Goal: Task Accomplishment & Management: Use online tool/utility

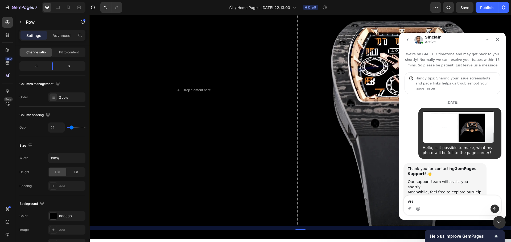
scroll to position [1, 0]
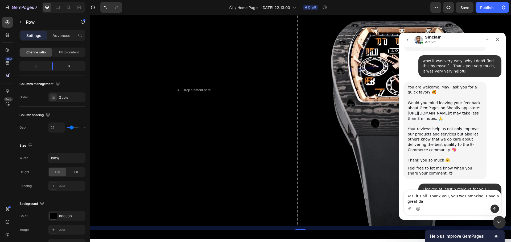
type textarea "Yes, it's all. Thank you, you was amazing. Have a great day"
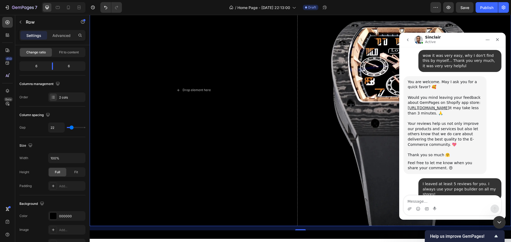
scroll to position [740, 0]
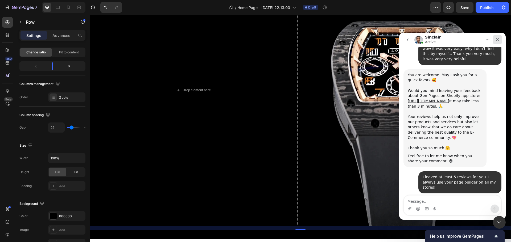
click at [502, 39] on div "Close" at bounding box center [498, 40] width 10 height 10
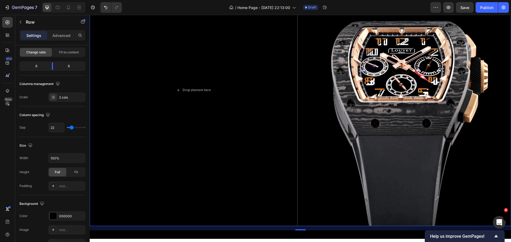
scroll to position [880, 0]
click at [499, 220] on icon "Open Intercom Messenger" at bounding box center [499, 222] width 4 height 4
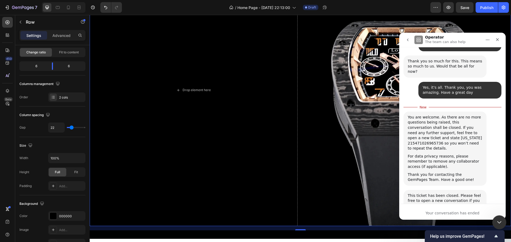
scroll to position [884, 0]
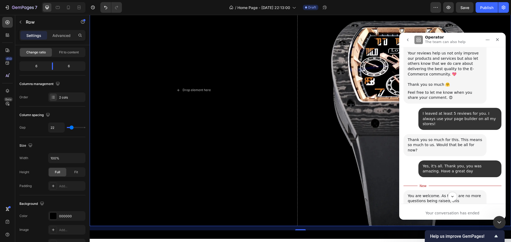
scroll to position [803, 0]
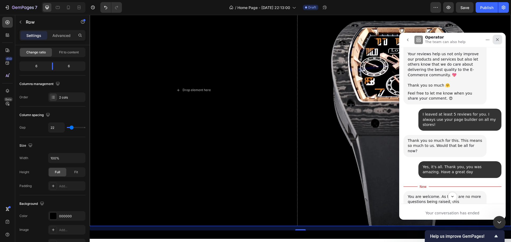
click at [497, 40] on icon "Close" at bounding box center [497, 40] width 4 height 4
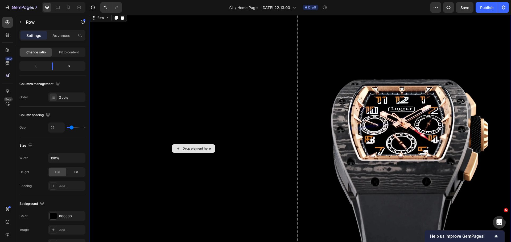
scroll to position [367, 0]
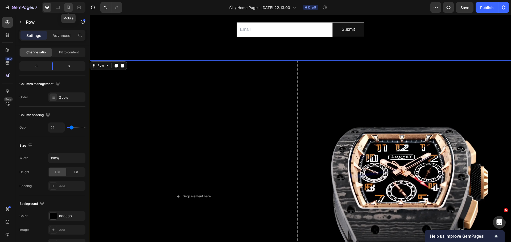
click at [67, 9] on icon at bounding box center [68, 8] width 3 height 4
type input "16"
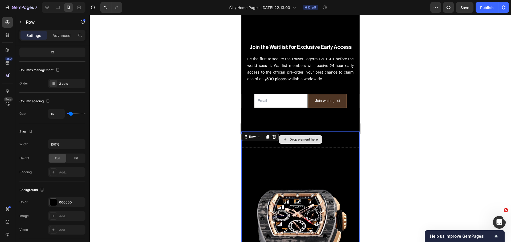
scroll to position [2202, 0]
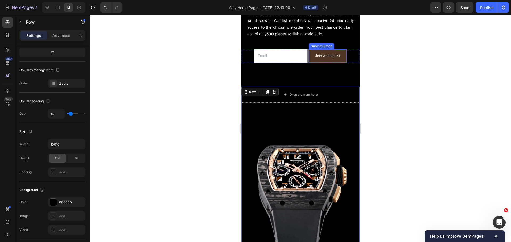
click at [310, 54] on button "Join waiting list" at bounding box center [328, 56] width 38 height 13
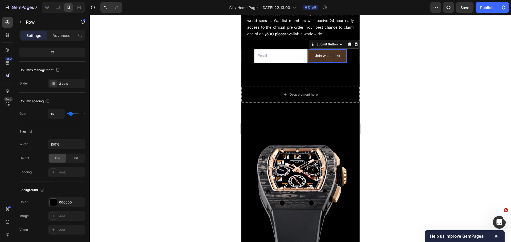
scroll to position [0, 0]
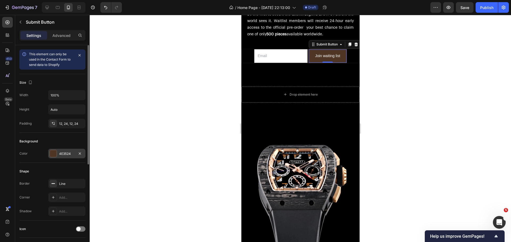
click at [52, 155] on div at bounding box center [53, 153] width 7 height 7
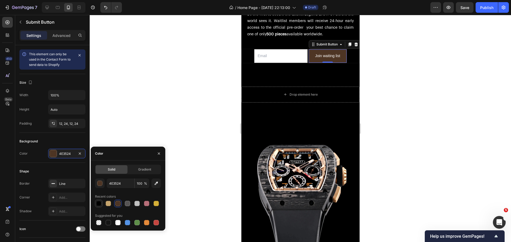
click at [99, 205] on div at bounding box center [98, 203] width 5 height 5
type input "000000"
click at [69, 186] on div "Line" at bounding box center [66, 184] width 15 height 5
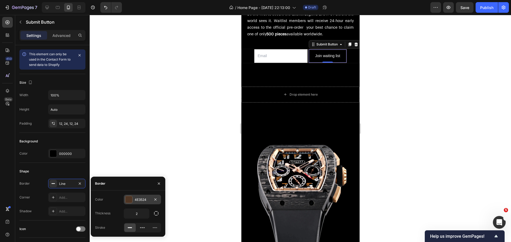
click at [124, 202] on div "4E3524" at bounding box center [142, 200] width 37 height 10
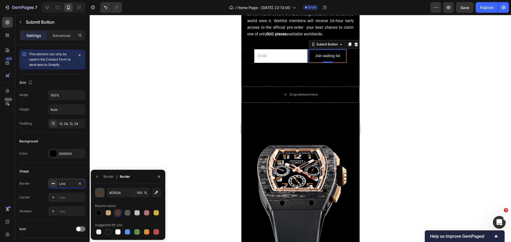
click at [101, 196] on button "button" at bounding box center [100, 193] width 10 height 10
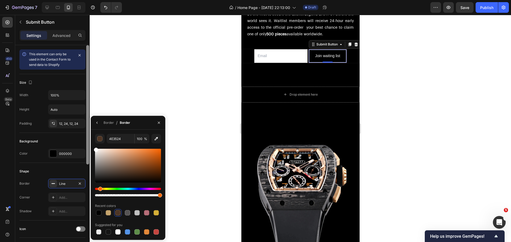
drag, startPoint x: 106, startPoint y: 172, endPoint x: 89, endPoint y: 145, distance: 32.1
click at [89, 145] on div "450 Beta Sections(18) Elements(83) Section Element Hero Section Product Detail …" at bounding box center [45, 129] width 90 height 228
type input "FFFFFF"
click at [63, 134] on div "Background Color 000000" at bounding box center [52, 148] width 66 height 30
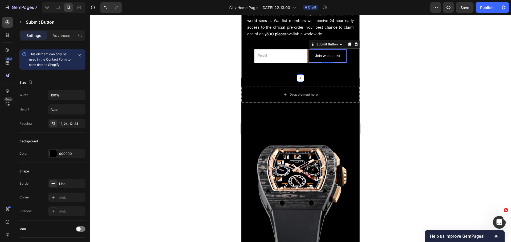
click at [311, 76] on div "Join the Waitlist for Exclusive Early Access Heading Be the first to secure the…" at bounding box center [300, 24] width 118 height 110
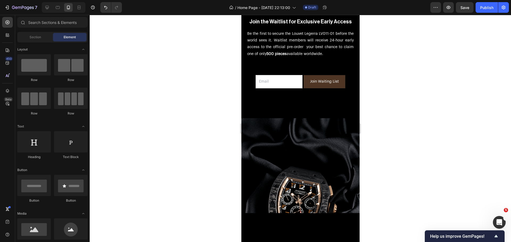
scroll to position [133, 0]
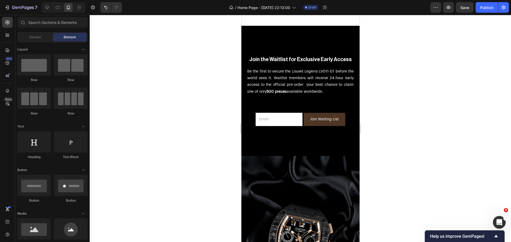
drag, startPoint x: 358, startPoint y: 199, endPoint x: 601, endPoint y: 55, distance: 282.6
click at [306, 119] on button "Join Waiting List" at bounding box center [324, 119] width 42 height 13
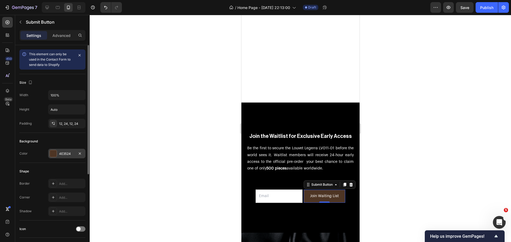
click at [51, 153] on div at bounding box center [53, 153] width 7 height 7
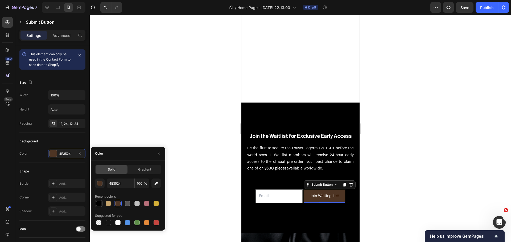
click at [99, 204] on div at bounding box center [98, 203] width 5 height 5
type input "000000"
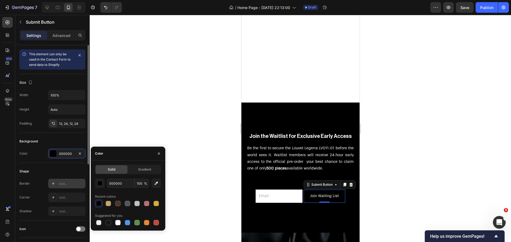
click at [62, 184] on div "Add..." at bounding box center [71, 184] width 25 height 5
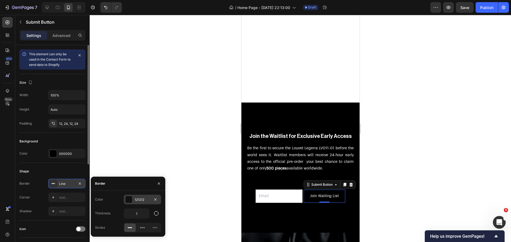
click at [131, 202] on div at bounding box center [128, 199] width 7 height 7
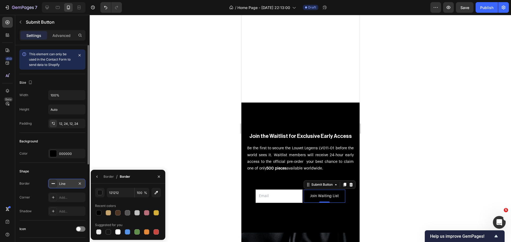
click at [100, 198] on div "121212 100 % Recent colors Suggested for you" at bounding box center [128, 212] width 66 height 48
click at [97, 192] on div "button" at bounding box center [99, 192] width 5 height 5
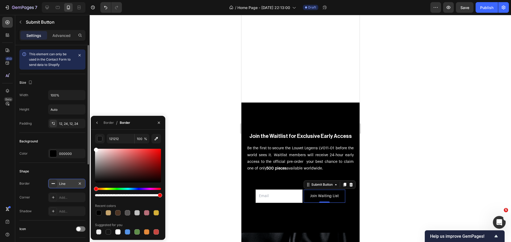
drag, startPoint x: 117, startPoint y: 159, endPoint x: 75, endPoint y: 129, distance: 51.9
click at [75, 129] on div "450 Beta Sections(18) Elements(83) Section Element Hero Section Product Detail …" at bounding box center [45, 129] width 90 height 228
type input "FFFFFF"
click at [67, 172] on div "Shape" at bounding box center [52, 171] width 66 height 9
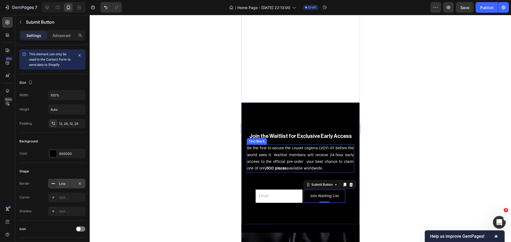
click at [253, 163] on p "Be the first to secure the Louvet Legerra LV011-01 before the world sees it. Wa…" at bounding box center [300, 158] width 106 height 27
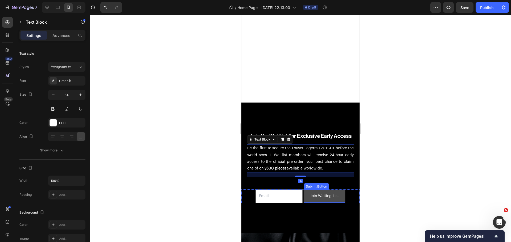
click at [306, 194] on button "Join Waiting List" at bounding box center [324, 196] width 42 height 13
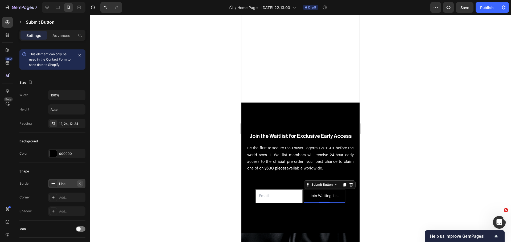
click at [77, 184] on button "button" at bounding box center [80, 184] width 6 height 6
click at [61, 184] on div "Add..." at bounding box center [71, 184] width 25 height 5
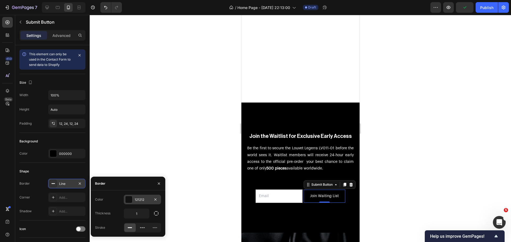
click at [127, 202] on div at bounding box center [128, 199] width 7 height 7
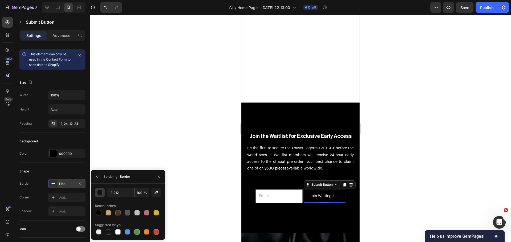
click at [101, 191] on div "button" at bounding box center [99, 193] width 5 height 5
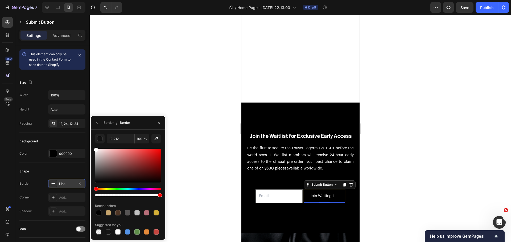
drag, startPoint x: 112, startPoint y: 174, endPoint x: 91, endPoint y: 133, distance: 46.4
click at [91, 133] on div "121212 100 % Recent colors Suggested for you" at bounding box center [128, 185] width 75 height 110
type input "FFFFFF"
click at [97, 123] on icon "button" at bounding box center [97, 123] width 4 height 4
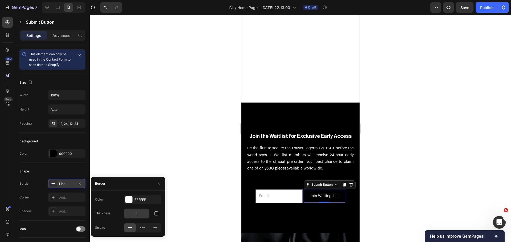
click at [139, 215] on input "1" at bounding box center [136, 214] width 25 height 10
type input "2"
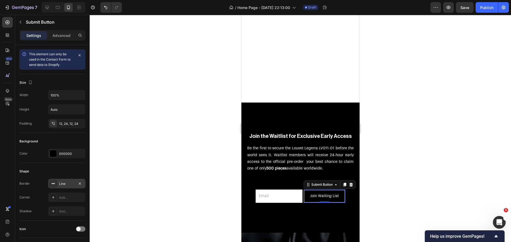
click at [170, 155] on div at bounding box center [300, 129] width 421 height 228
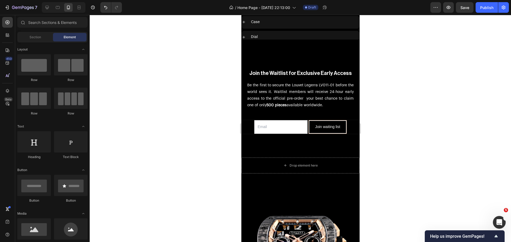
scroll to position [2526, 0]
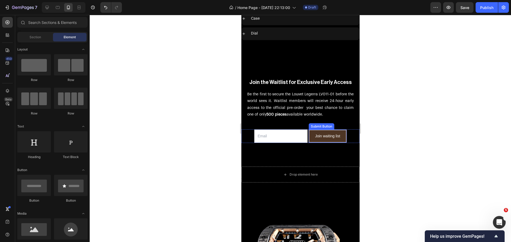
click at [309, 130] on button "Join waiting list" at bounding box center [328, 136] width 38 height 13
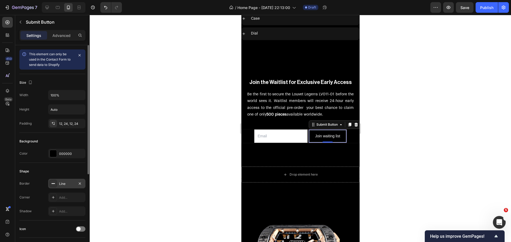
click at [57, 185] on div "Line" at bounding box center [66, 184] width 37 height 10
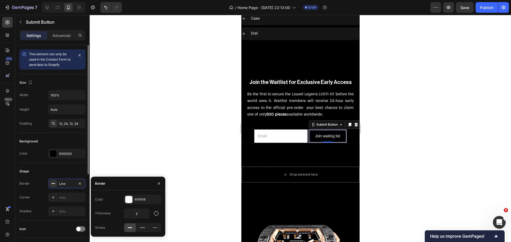
click at [71, 170] on div "Shape" at bounding box center [52, 171] width 66 height 9
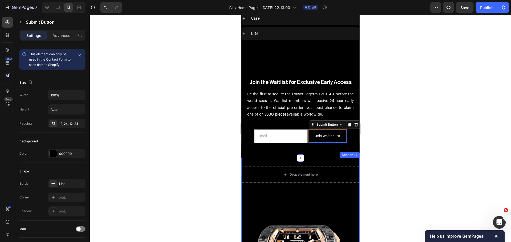
click at [282, 143] on div "Join the Waitlist for Exclusive Early Access Heading Be the first to secure the…" at bounding box center [300, 104] width 118 height 110
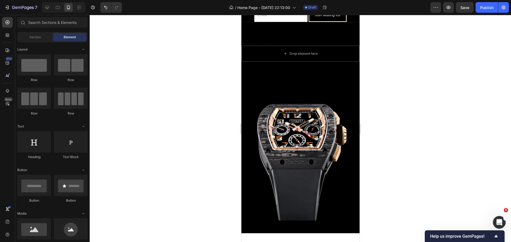
scroll to position [2623, 0]
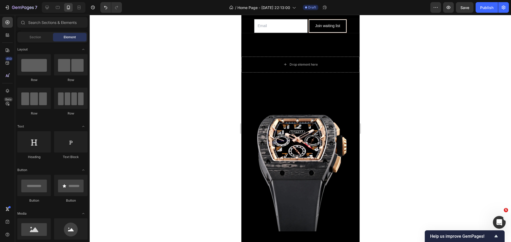
drag, startPoint x: 358, startPoint y: 217, endPoint x: 601, endPoint y: 233, distance: 243.3
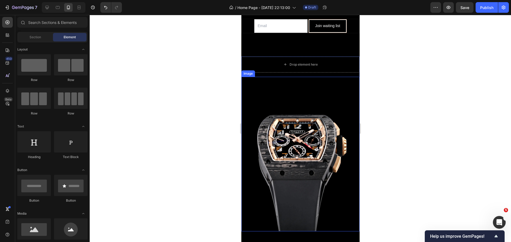
click at [258, 102] on img at bounding box center [300, 154] width 118 height 155
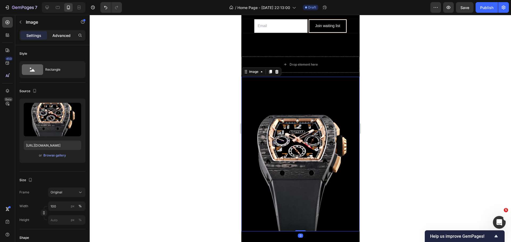
click at [52, 37] on div "Advanced" at bounding box center [61, 35] width 27 height 9
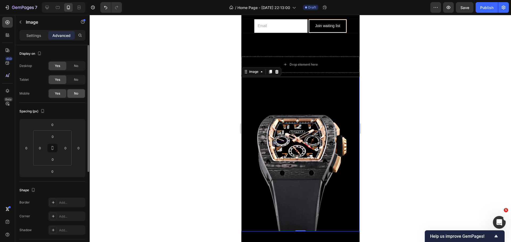
click at [68, 93] on div "No" at bounding box center [76, 93] width 18 height 9
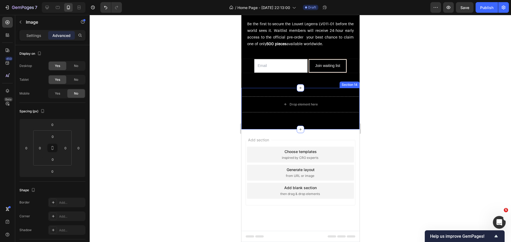
click at [262, 93] on div "Drop element here Image 0 Row Section 14" at bounding box center [300, 109] width 118 height 42
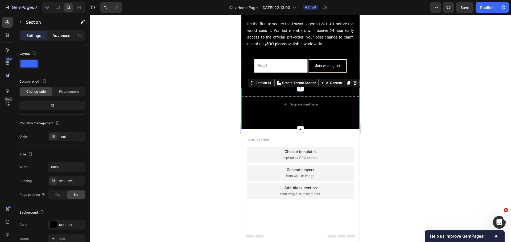
click at [60, 35] on p "Advanced" at bounding box center [61, 36] width 18 height 6
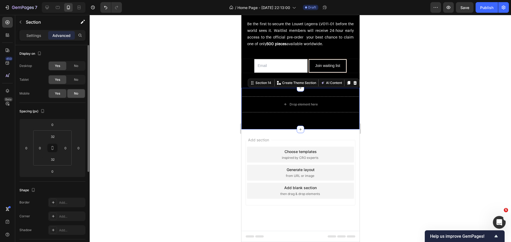
click at [76, 96] on div "No" at bounding box center [76, 93] width 18 height 9
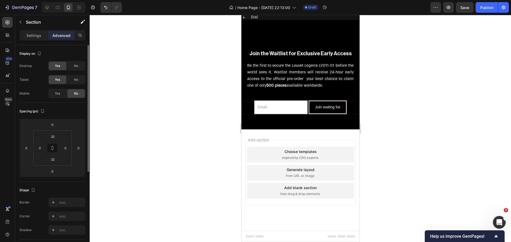
scroll to position [2542, 0]
click at [190, 129] on div at bounding box center [300, 129] width 421 height 228
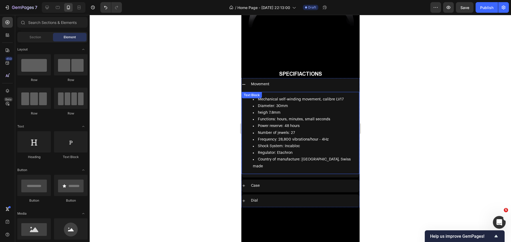
scroll to position [2355, 0]
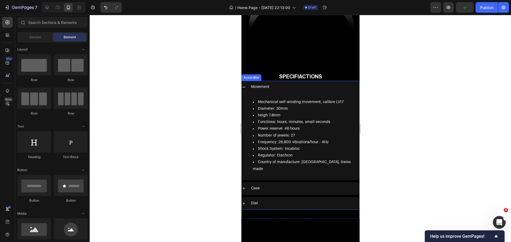
click at [242, 85] on icon at bounding box center [243, 87] width 4 height 4
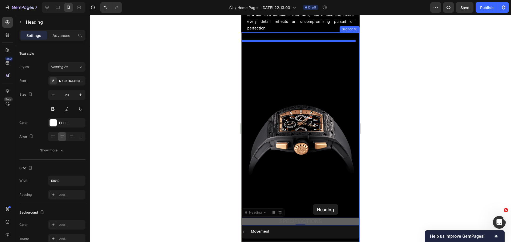
scroll to position [2211, 0]
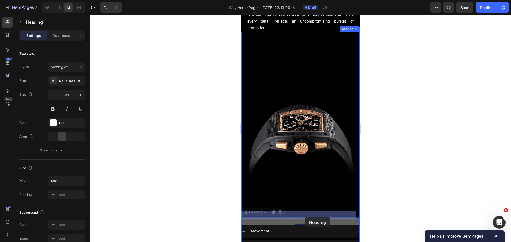
drag, startPoint x: 298, startPoint y: 168, endPoint x: 305, endPoint y: 217, distance: 49.5
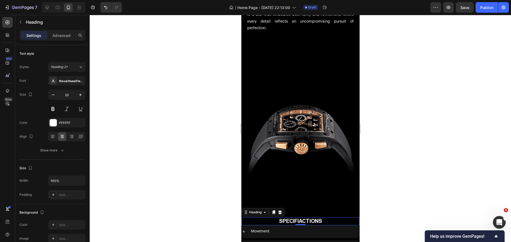
click at [165, 169] on div at bounding box center [300, 129] width 421 height 228
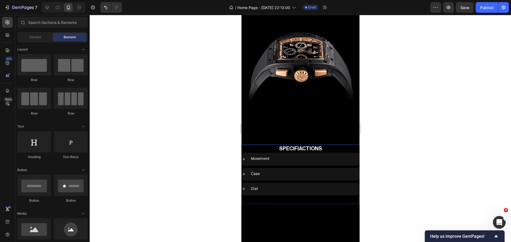
scroll to position [2317, 0]
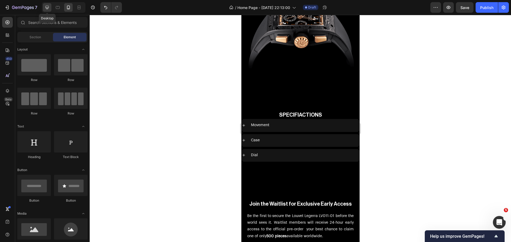
click at [44, 6] on div at bounding box center [47, 7] width 9 height 9
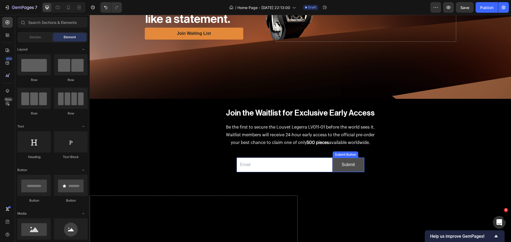
click at [336, 163] on button "Submit" at bounding box center [348, 165] width 31 height 14
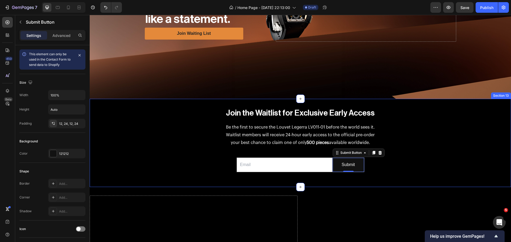
click at [138, 151] on div "Join the Waitlist for Exclusive Early Access Heading Be the first to secure the…" at bounding box center [300, 143] width 421 height 71
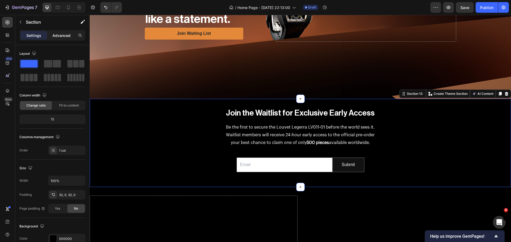
click at [55, 36] on p "Advanced" at bounding box center [61, 36] width 18 height 6
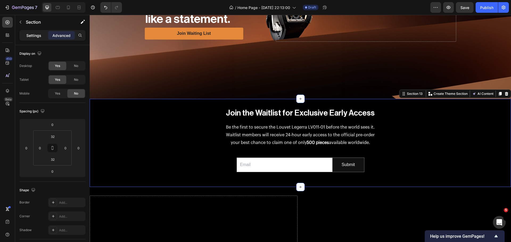
click at [36, 33] on p "Settings" at bounding box center [33, 36] width 15 height 6
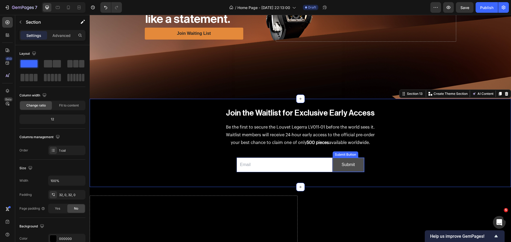
click at [333, 166] on button "Submit" at bounding box center [348, 165] width 31 height 14
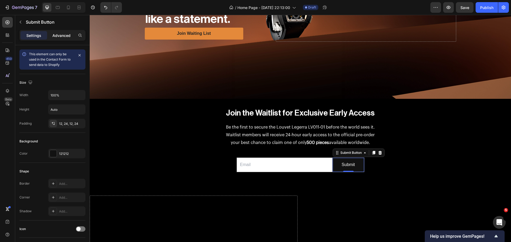
click at [51, 36] on div "Advanced" at bounding box center [61, 35] width 27 height 9
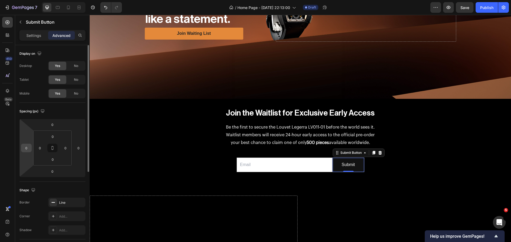
click at [27, 147] on input "0" at bounding box center [26, 148] width 8 height 8
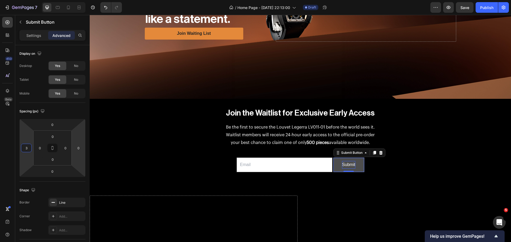
type input "3"
click at [349, 161] on div "Submit" at bounding box center [348, 165] width 13 height 8
click at [349, 161] on p "Submit" at bounding box center [348, 165] width 13 height 8
click at [334, 158] on button "Joi" at bounding box center [349, 165] width 31 height 14
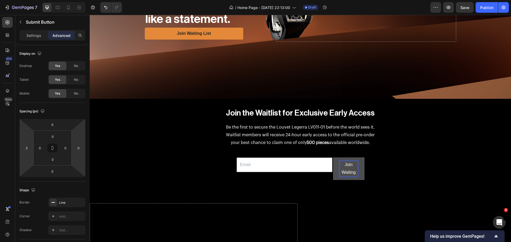
click at [334, 158] on button "Join Waiting" at bounding box center [349, 169] width 31 height 22
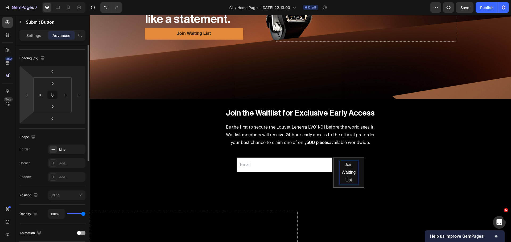
scroll to position [80, 0]
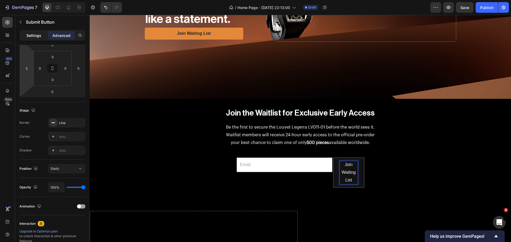
click at [25, 32] on div "Settings" at bounding box center [33, 35] width 27 height 9
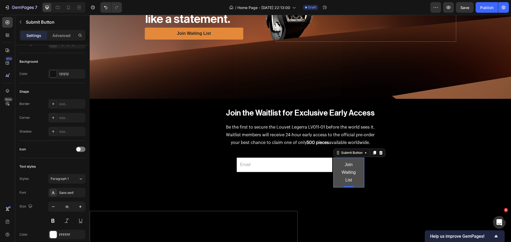
click at [360, 179] on button "Join Waiting List" at bounding box center [349, 172] width 31 height 29
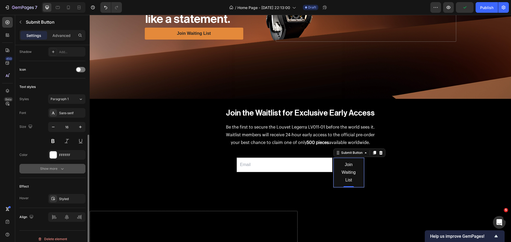
scroll to position [165, 0]
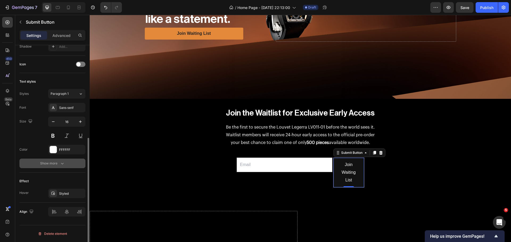
click at [69, 163] on button "Show more" at bounding box center [52, 164] width 66 height 10
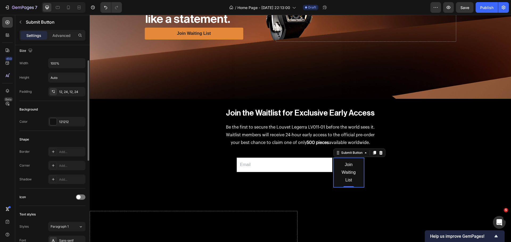
scroll to position [5, 0]
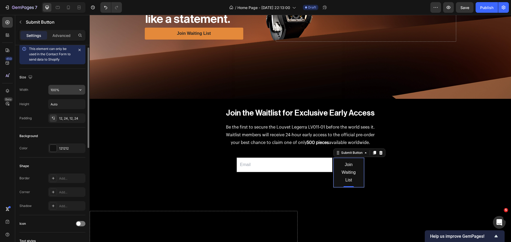
click at [74, 88] on input "100%" at bounding box center [66, 90] width 37 height 10
click at [78, 89] on icon "button" at bounding box center [80, 89] width 5 height 5
click at [68, 88] on input "100%" at bounding box center [66, 90] width 37 height 10
drag, startPoint x: 65, startPoint y: 90, endPoint x: 46, endPoint y: 87, distance: 19.3
click at [46, 87] on div "Width 100%" at bounding box center [52, 90] width 66 height 10
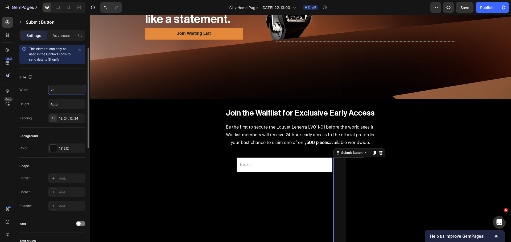
type input "2"
type input "5"
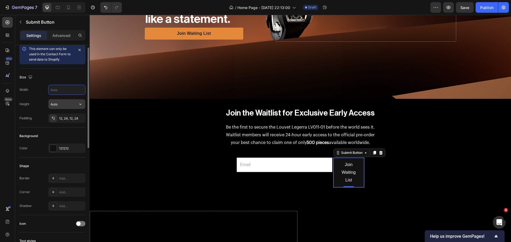
click at [64, 109] on input "Auto" at bounding box center [66, 105] width 37 height 10
click at [80, 107] on button "button" at bounding box center [81, 105] width 10 height 10
click at [65, 100] on input "Auto" at bounding box center [66, 105] width 37 height 10
type input "3"
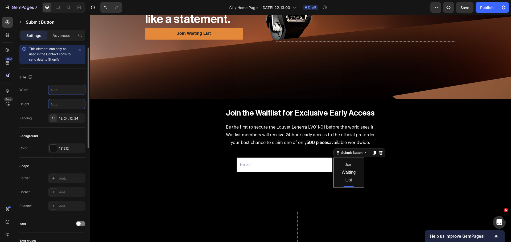
click at [61, 76] on div "Size" at bounding box center [52, 77] width 66 height 9
click at [295, 175] on div "Email Field" at bounding box center [285, 173] width 96 height 30
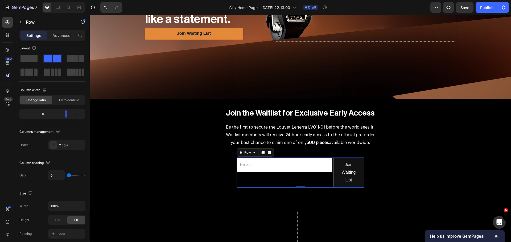
scroll to position [0, 0]
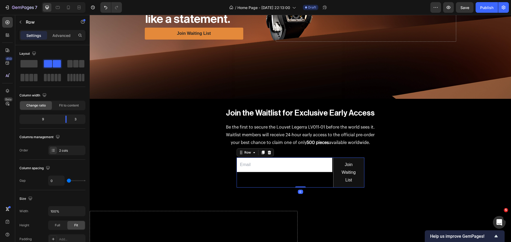
drag, startPoint x: 298, startPoint y: 185, endPoint x: 301, endPoint y: 179, distance: 6.5
click at [301, 179] on div "Email Field Join Waiting List Submit Button Row 0" at bounding box center [301, 173] width 128 height 30
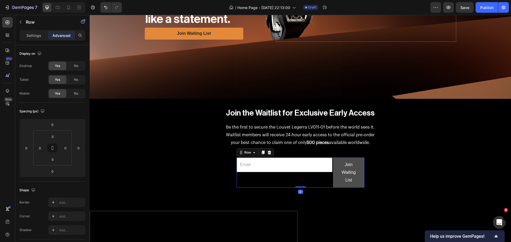
click at [336, 177] on button "Join Waiting List" at bounding box center [349, 172] width 31 height 29
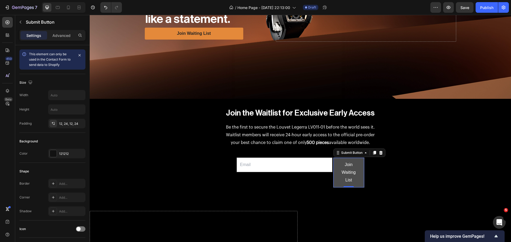
click at [360, 163] on button "Join Waiting List" at bounding box center [349, 172] width 31 height 29
click at [62, 35] on p "Advanced" at bounding box center [61, 36] width 18 height 6
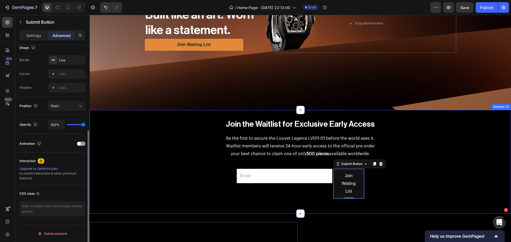
scroll to position [277, 0]
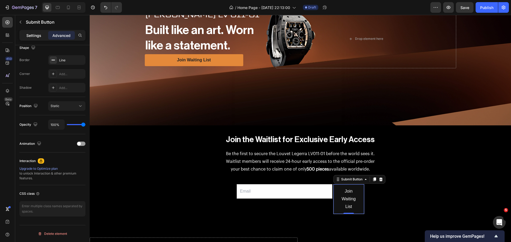
click at [31, 36] on p "Settings" at bounding box center [33, 36] width 15 height 6
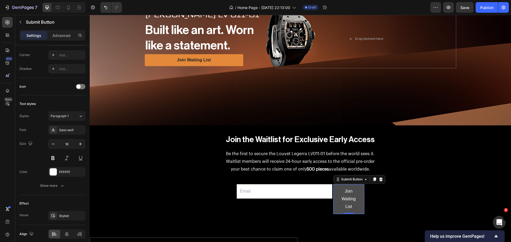
click at [335, 191] on button "Join Waiting List" at bounding box center [349, 199] width 31 height 29
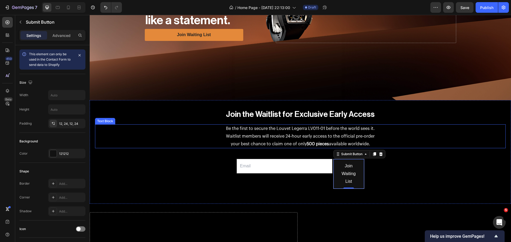
scroll to position [303, 0]
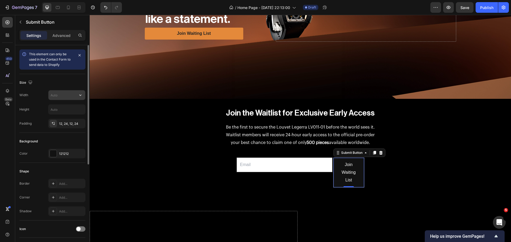
click at [68, 99] on input "text" at bounding box center [66, 96] width 37 height 10
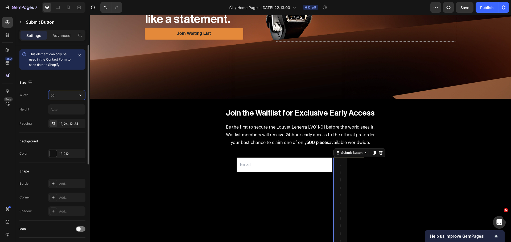
type input "5"
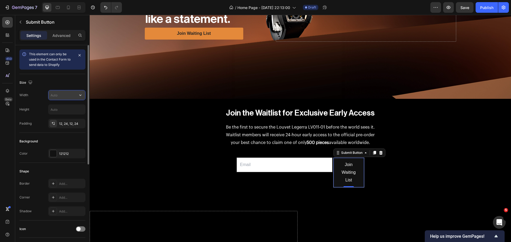
click at [82, 96] on icon "button" at bounding box center [80, 95] width 5 height 5
click at [58, 118] on p "Full 100%" at bounding box center [65, 119] width 30 height 5
type input "100%"
click at [78, 110] on icon "button" at bounding box center [80, 109] width 5 height 5
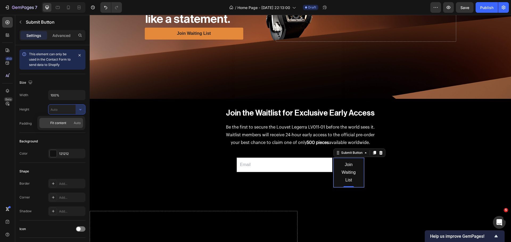
click at [74, 124] on span "Auto" at bounding box center [77, 123] width 7 height 5
type input "Auto"
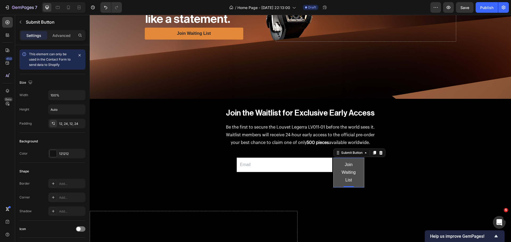
click at [336, 170] on button "Join Waiting List" at bounding box center [349, 172] width 31 height 29
click at [378, 153] on div at bounding box center [381, 153] width 6 height 6
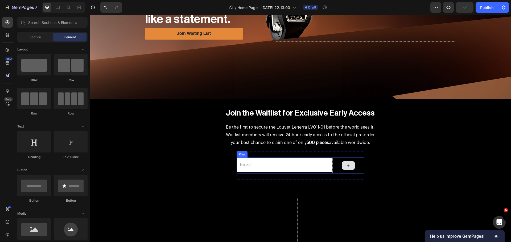
click at [333, 160] on div at bounding box center [348, 166] width 32 height 16
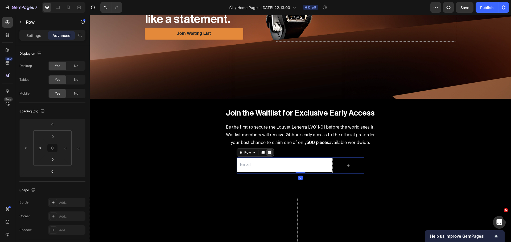
click at [268, 151] on icon at bounding box center [269, 153] width 3 height 4
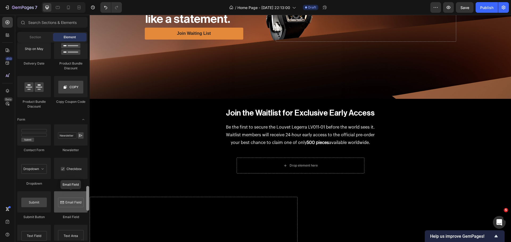
scroll to position [1149, 0]
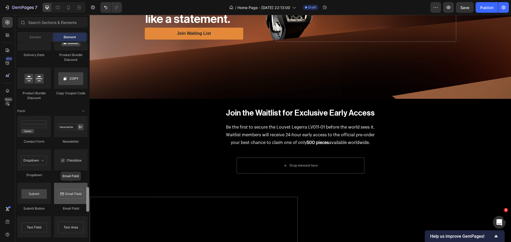
drag, startPoint x: 87, startPoint y: 85, endPoint x: 85, endPoint y: 196, distance: 111.3
click at [85, 196] on div "Layout Row Row Row Row Text Heading Text Block Button Button Button Media Image…" at bounding box center [52, 142] width 75 height 199
click at [70, 195] on div at bounding box center [71, 193] width 34 height 21
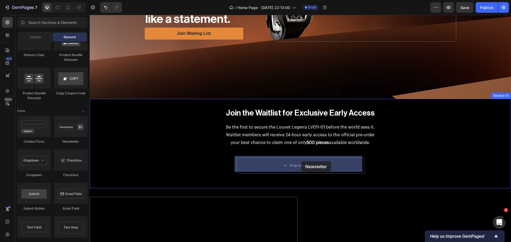
drag, startPoint x: 159, startPoint y: 147, endPoint x: 301, endPoint y: 162, distance: 142.4
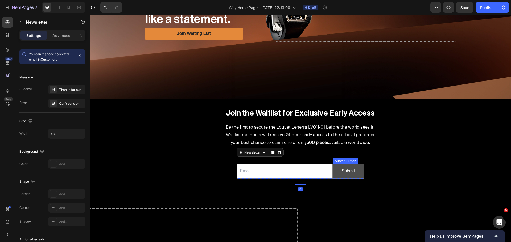
click at [341, 165] on button "Submit" at bounding box center [348, 172] width 31 height 14
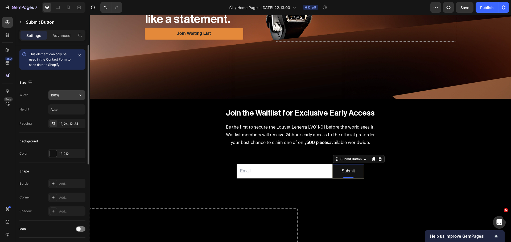
click at [66, 96] on input "100%" at bounding box center [66, 96] width 37 height 10
click at [71, 93] on input "100%" at bounding box center [66, 96] width 37 height 10
drag, startPoint x: 71, startPoint y: 93, endPoint x: 51, endPoint y: 93, distance: 19.7
click at [51, 93] on input "100%" at bounding box center [66, 96] width 37 height 10
type input "3"
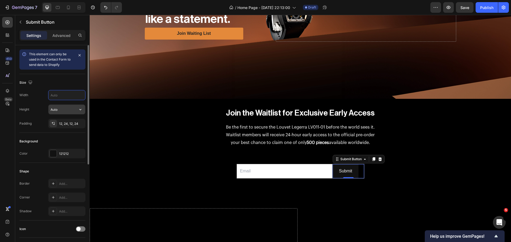
click at [54, 111] on input "Auto" at bounding box center [66, 110] width 37 height 10
click at [70, 113] on input "Auto" at bounding box center [66, 110] width 37 height 10
click at [82, 112] on icon "button" at bounding box center [80, 109] width 5 height 5
click at [67, 99] on input "text" at bounding box center [66, 96] width 37 height 10
click at [84, 99] on button "button" at bounding box center [81, 96] width 10 height 10
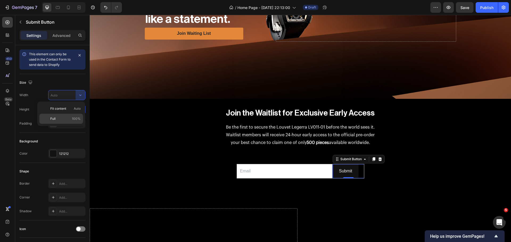
click at [70, 121] on p "Full 100%" at bounding box center [65, 119] width 30 height 5
type input "100%"
click at [347, 170] on div "Submit" at bounding box center [348, 172] width 13 height 8
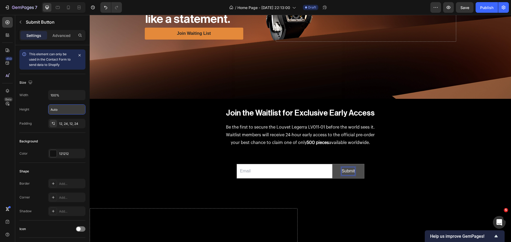
click at [347, 169] on p "Submit" at bounding box center [348, 172] width 13 height 8
click at [333, 165] on button "Join" at bounding box center [348, 172] width 31 height 14
click at [333, 165] on button "Join Waiting" at bounding box center [348, 176] width 31 height 22
click at [355, 175] on p "Join Waiting List" at bounding box center [348, 179] width 19 height 23
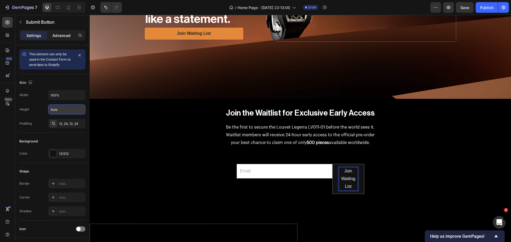
click at [56, 34] on p "Advanced" at bounding box center [61, 36] width 18 height 6
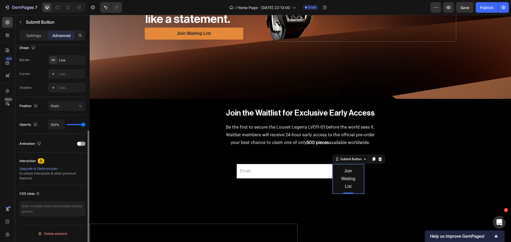
scroll to position [63, 0]
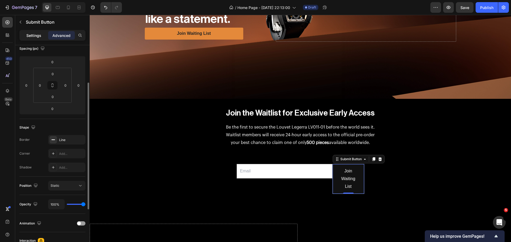
click at [33, 34] on p "Settings" at bounding box center [33, 36] width 15 height 6
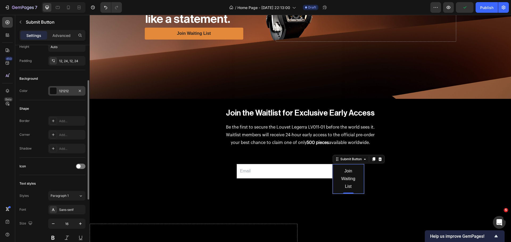
click at [53, 87] on div "121212" at bounding box center [66, 91] width 37 height 10
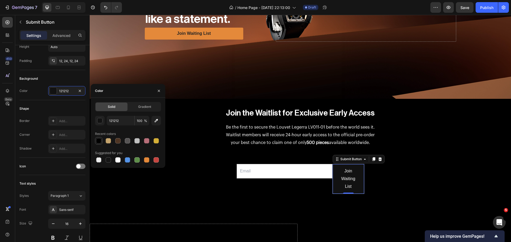
click at [96, 143] on div at bounding box center [99, 141] width 6 height 6
type input "000000"
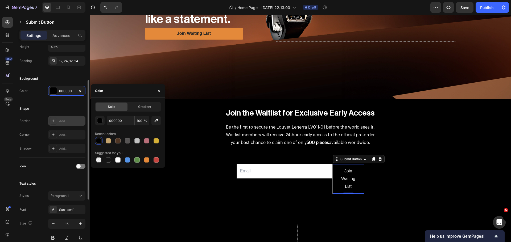
click at [54, 122] on icon at bounding box center [53, 121] width 4 height 4
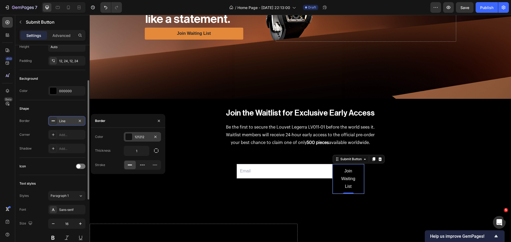
click at [127, 137] on div at bounding box center [128, 137] width 7 height 7
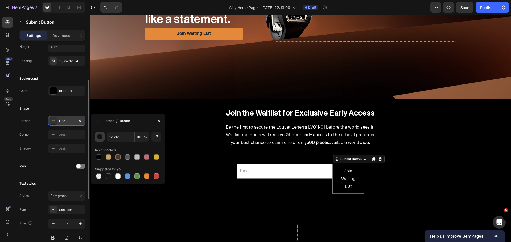
click at [101, 137] on div "button" at bounding box center [99, 137] width 5 height 5
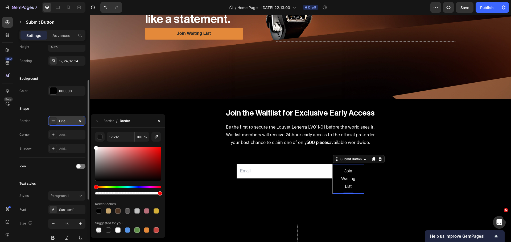
drag, startPoint x: 107, startPoint y: 153, endPoint x: 84, endPoint y: 143, distance: 25.4
click at [84, 143] on div "450 Beta Sections(18) Elements(83) Section Element Hero Section Product Detail …" at bounding box center [45, 129] width 90 height 228
type input "FFFFFF"
click at [96, 123] on button "button" at bounding box center [97, 121] width 9 height 9
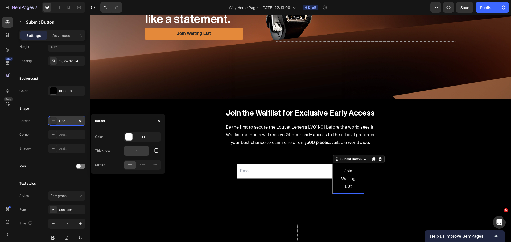
click at [141, 150] on input "1" at bounding box center [136, 151] width 25 height 10
type input "2"
click at [45, 113] on div "Shape" at bounding box center [52, 109] width 66 height 9
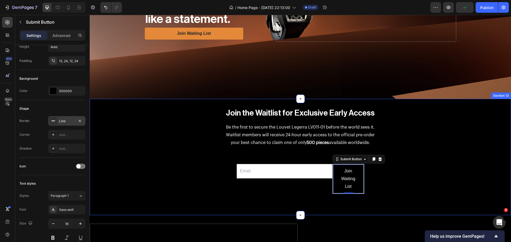
click at [431, 200] on div "Join the Waitlist for Exclusive Early Access Heading Be the first to secure the…" at bounding box center [300, 158] width 421 height 100
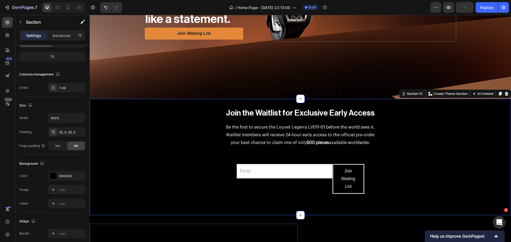
scroll to position [0, 0]
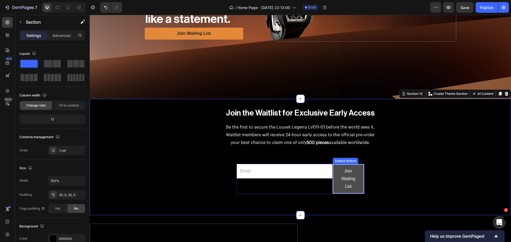
click at [358, 189] on button "Join Waiting List" at bounding box center [348, 179] width 31 height 29
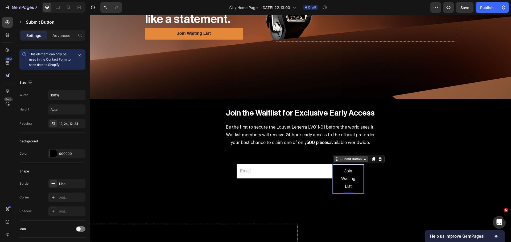
click at [363, 157] on icon at bounding box center [365, 159] width 4 height 4
click at [365, 160] on div "Submit Button" at bounding box center [351, 159] width 34 height 6
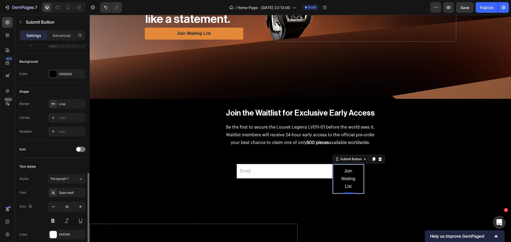
scroll to position [160, 0]
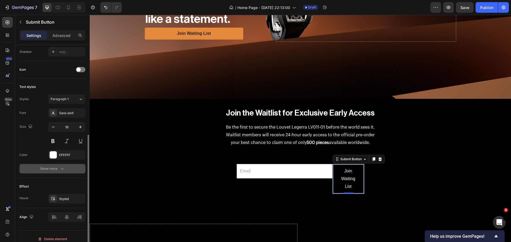
click at [57, 170] on div "Show more" at bounding box center [52, 168] width 25 height 5
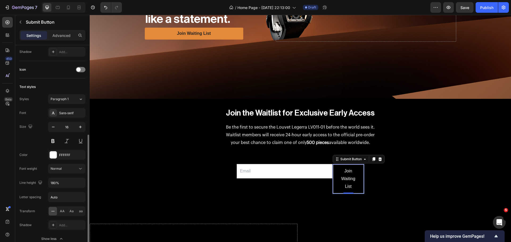
scroll to position [186, 0]
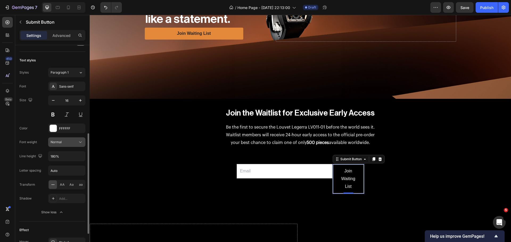
click at [76, 145] on button "Normal" at bounding box center [66, 143] width 37 height 10
click at [73, 155] on input "180%" at bounding box center [66, 157] width 37 height 10
click at [82, 158] on icon "button" at bounding box center [80, 156] width 5 height 5
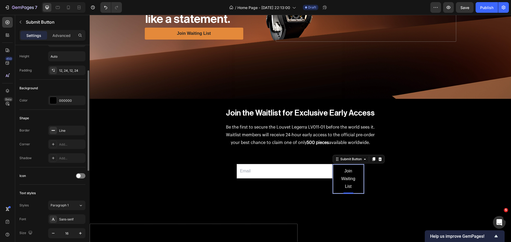
scroll to position [0, 0]
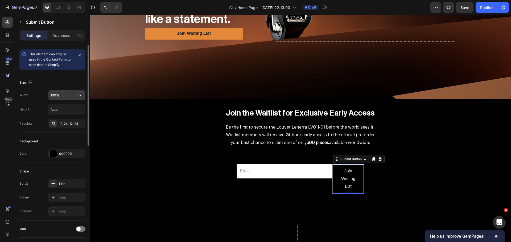
click at [56, 96] on input "100%" at bounding box center [66, 96] width 37 height 10
click at [59, 108] on input "Auto" at bounding box center [66, 110] width 37 height 10
click at [79, 113] on button "button" at bounding box center [81, 110] width 10 height 10
click at [68, 111] on input "Auto" at bounding box center [66, 110] width 37 height 10
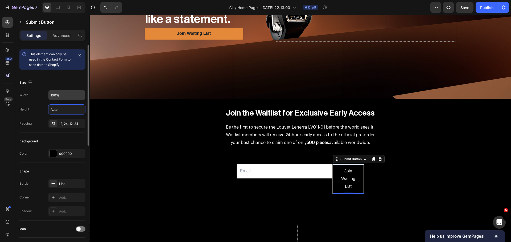
click at [60, 100] on div "100%" at bounding box center [66, 95] width 37 height 10
click at [82, 98] on button "button" at bounding box center [81, 96] width 10 height 10
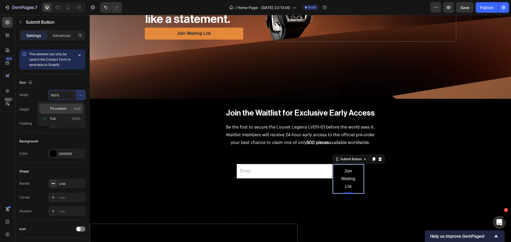
click at [63, 109] on span "Fit content" at bounding box center [58, 108] width 16 height 5
click at [65, 98] on input "Auto" at bounding box center [66, 96] width 37 height 10
type input "5"
click at [66, 106] on input "Auto" at bounding box center [66, 110] width 37 height 10
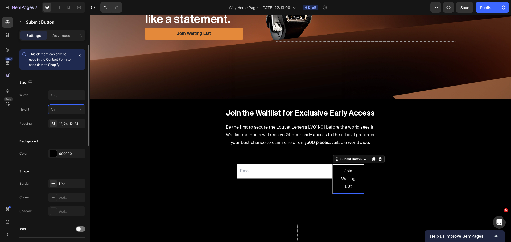
click at [66, 106] on input "Auto" at bounding box center [66, 110] width 37 height 10
type input "250"
click at [75, 98] on input "text" at bounding box center [66, 96] width 37 height 10
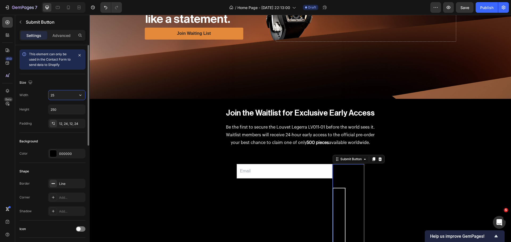
type input "250"
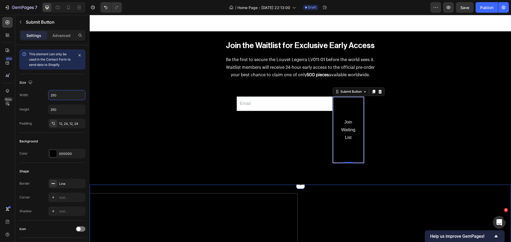
scroll to position [356, 0]
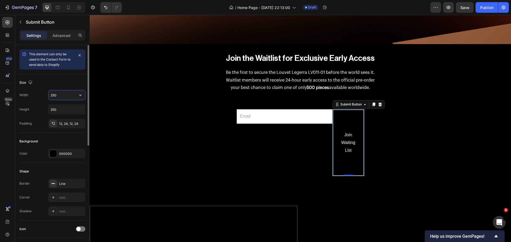
click at [55, 96] on input "250" at bounding box center [66, 96] width 37 height 10
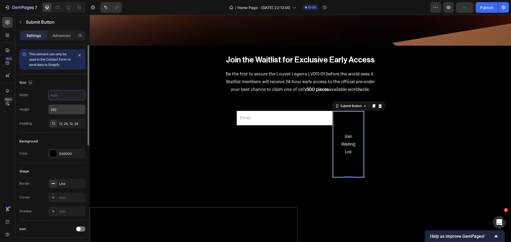
click at [55, 108] on input "250" at bounding box center [66, 110] width 37 height 10
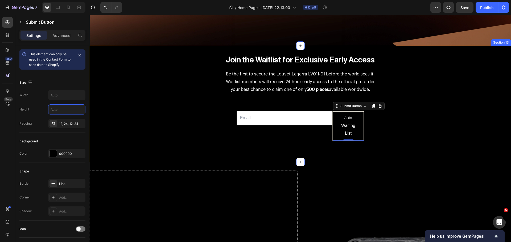
click at [135, 115] on div "Join the Waitlist for Exclusive Early Access Heading Be the first to secure the…" at bounding box center [300, 104] width 421 height 100
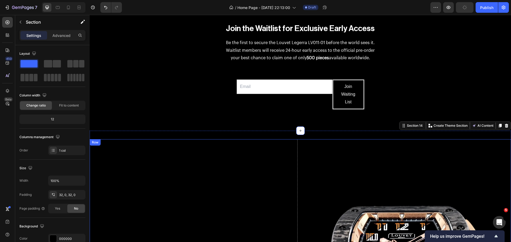
scroll to position [349, 0]
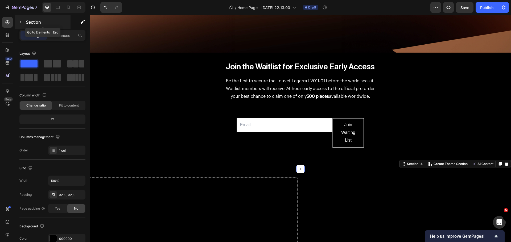
click at [17, 20] on button "button" at bounding box center [20, 22] width 9 height 9
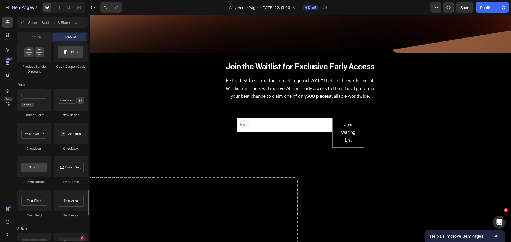
scroll to position [1175, 0]
drag, startPoint x: 129, startPoint y: 184, endPoint x: 356, endPoint y: 118, distance: 236.0
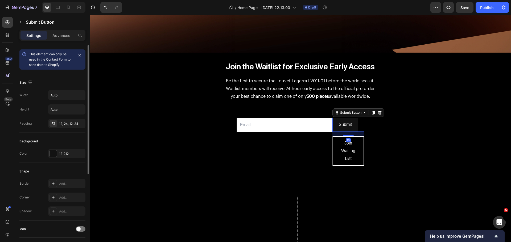
click at [65, 101] on div "Width Auto Height Auto Padding 12, 24, 12, 24" at bounding box center [52, 109] width 66 height 38
click at [63, 96] on input "Auto" at bounding box center [66, 96] width 37 height 10
click at [80, 96] on icon "button" at bounding box center [80, 95] width 5 height 5
click at [70, 97] on input "Auto" at bounding box center [66, 96] width 37 height 10
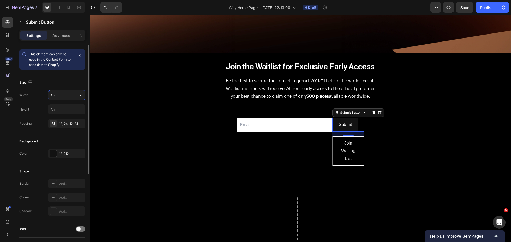
type input "A"
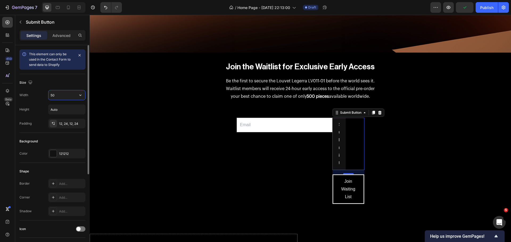
type input "5"
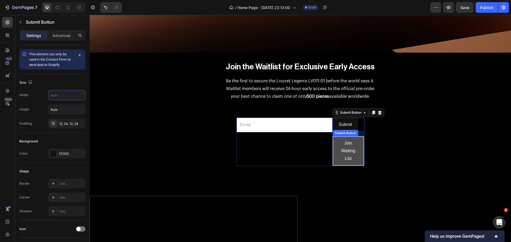
click at [358, 153] on button "Join Waiting List" at bounding box center [348, 151] width 31 height 29
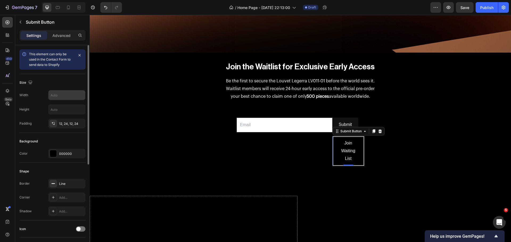
click at [64, 98] on input "text" at bounding box center [66, 96] width 37 height 10
type input "5"
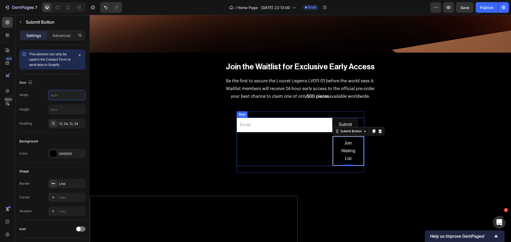
click at [237, 151] on div "Email Field" at bounding box center [285, 142] width 96 height 48
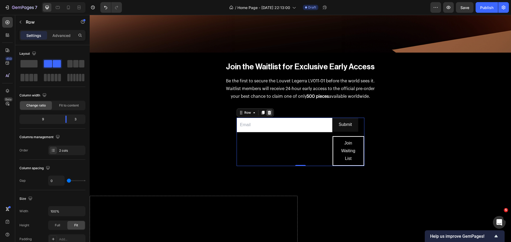
click at [268, 111] on icon at bounding box center [269, 113] width 4 height 4
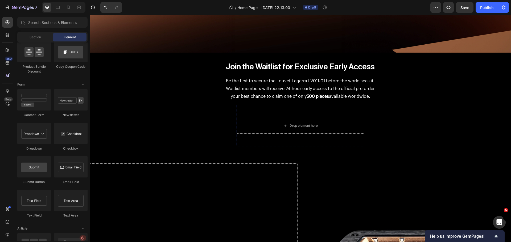
click at [293, 112] on div "Drop element here" at bounding box center [301, 126] width 128 height 29
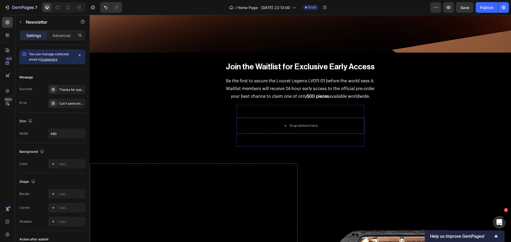
click at [329, 134] on div "Drop element here" at bounding box center [301, 126] width 128 height 29
click at [58, 36] on p "Advanced" at bounding box center [61, 36] width 18 height 6
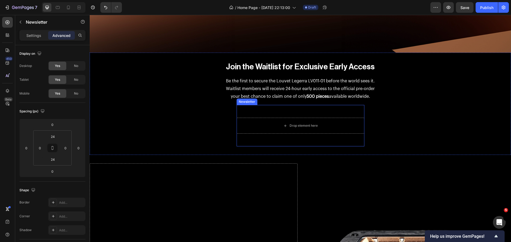
click at [281, 142] on div "Drop element here Newsletter" at bounding box center [301, 126] width 128 height 42
click at [277, 98] on icon at bounding box center [279, 100] width 4 height 4
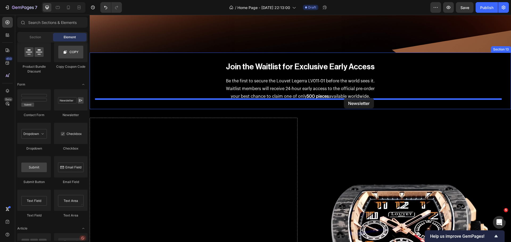
drag, startPoint x: 158, startPoint y: 118, endPoint x: 344, endPoint y: 98, distance: 187.1
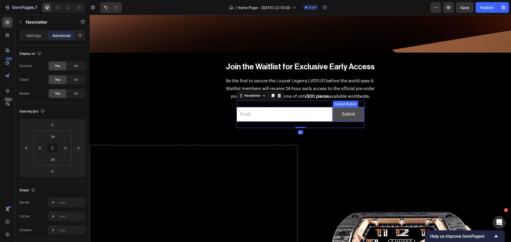
click at [335, 108] on button "Submit" at bounding box center [348, 115] width 31 height 14
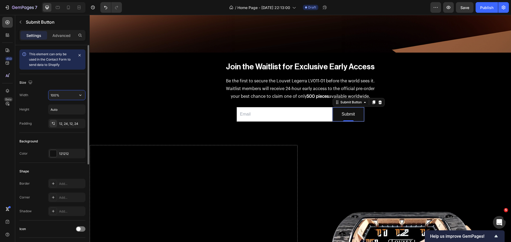
click at [61, 94] on input "100%" at bounding box center [66, 96] width 37 height 10
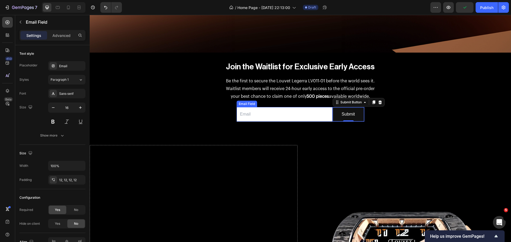
click at [324, 115] on input "email" at bounding box center [285, 114] width 96 height 15
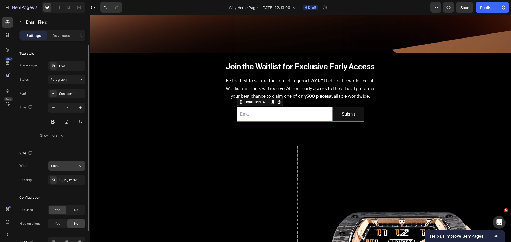
click at [63, 162] on input "100%" at bounding box center [66, 166] width 37 height 10
click at [85, 168] on button "button" at bounding box center [81, 166] width 10 height 10
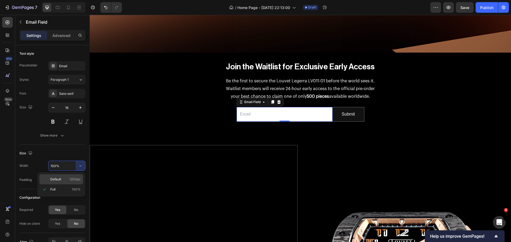
click at [62, 179] on p "Default 1200px" at bounding box center [65, 179] width 30 height 5
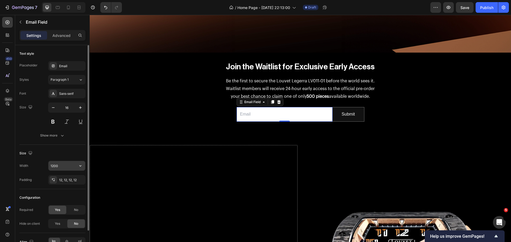
click at [75, 167] on input "1200" at bounding box center [66, 166] width 37 height 10
click at [80, 167] on icon "button" at bounding box center [80, 165] width 5 height 5
click at [71, 165] on input "1200" at bounding box center [66, 166] width 37 height 10
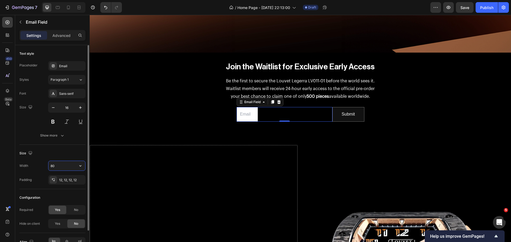
type input "8"
type input "5"
type input "300"
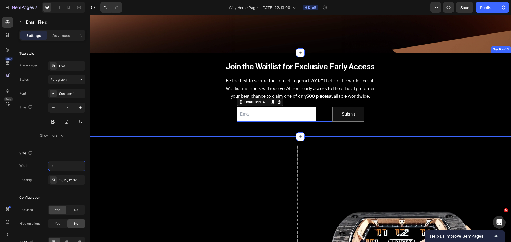
click at [183, 102] on div "Join the Waitlist for Exclusive Early Access Heading Be the first to secure the…" at bounding box center [300, 94] width 421 height 67
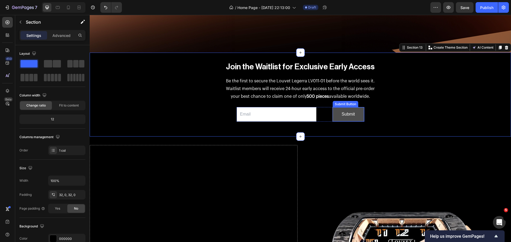
click at [336, 115] on button "Submit" at bounding box center [348, 115] width 31 height 14
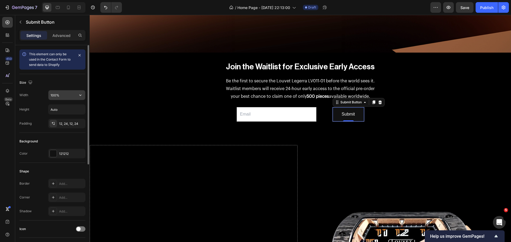
click at [58, 96] on input "100%" at bounding box center [66, 96] width 37 height 10
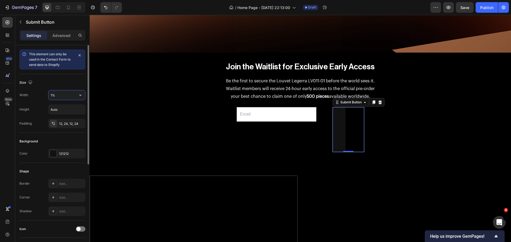
type input "%"
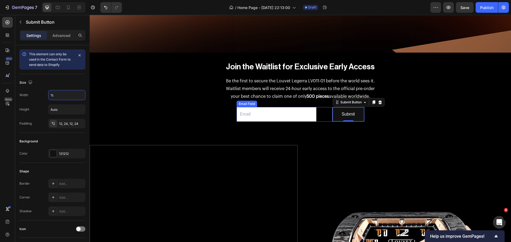
click at [320, 113] on div "Email Field" at bounding box center [285, 114] width 96 height 15
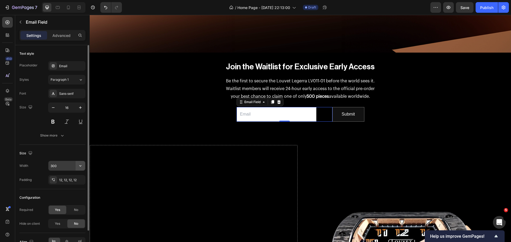
click at [80, 166] on icon "button" at bounding box center [80, 165] width 5 height 5
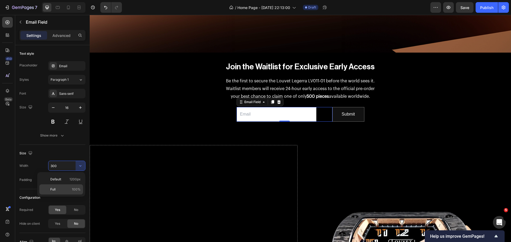
click at [58, 189] on p "Full 100%" at bounding box center [65, 189] width 30 height 5
type input "100%"
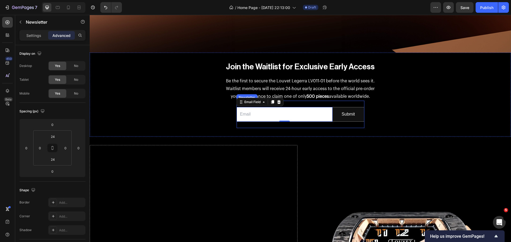
click at [347, 104] on div "Email Field 0 Submit Submit Button Row Newsletter" at bounding box center [301, 114] width 128 height 27
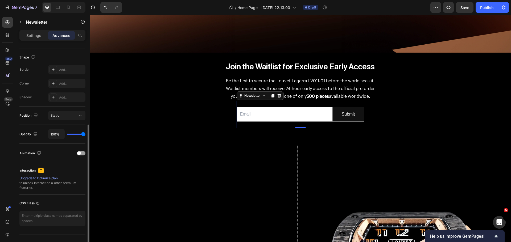
scroll to position [0, 0]
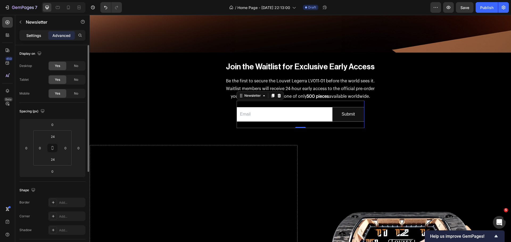
click at [31, 34] on p "Settings" at bounding box center [33, 36] width 15 height 6
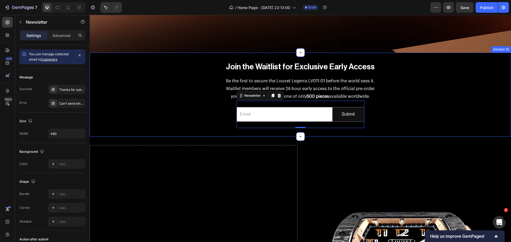
click at [189, 122] on div "Join the Waitlist for Exclusive Early Access Heading Be the first to secure the…" at bounding box center [300, 94] width 421 height 67
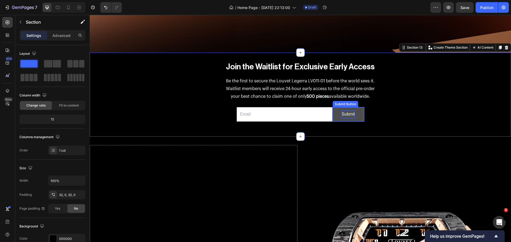
click at [351, 113] on div "Submit" at bounding box center [348, 115] width 13 height 8
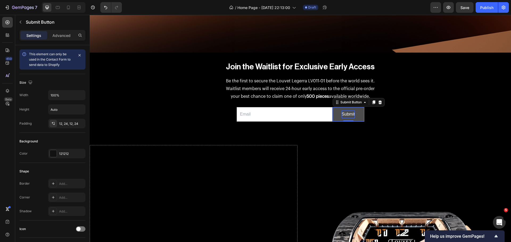
click at [351, 113] on div "Submit" at bounding box center [348, 115] width 13 height 8
click at [336, 118] on button "Join" at bounding box center [348, 115] width 31 height 14
click at [61, 35] on p "Advanced" at bounding box center [61, 36] width 18 height 6
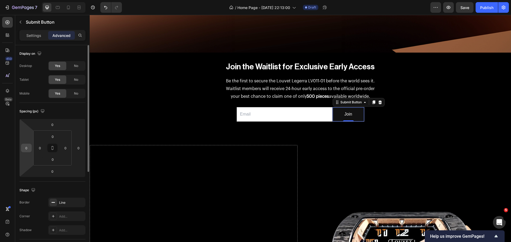
click at [27, 152] on input "0" at bounding box center [26, 148] width 8 height 8
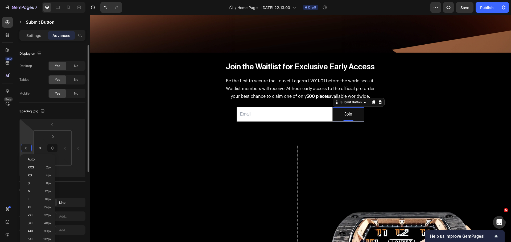
type input "3"
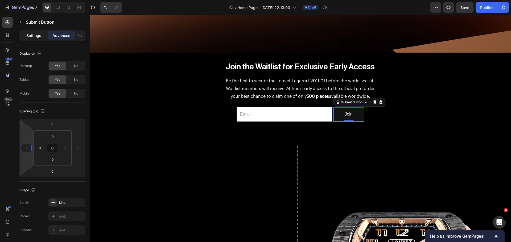
click at [40, 35] on p "Settings" at bounding box center [33, 36] width 15 height 6
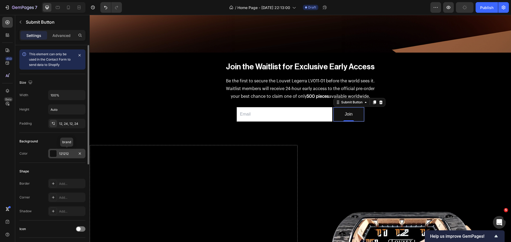
click at [53, 155] on div at bounding box center [53, 153] width 7 height 7
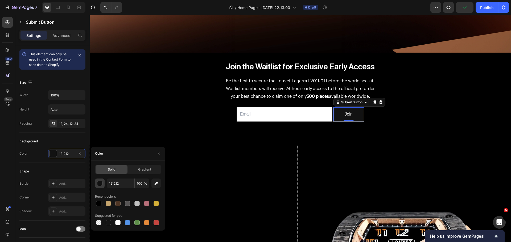
click at [100, 184] on div "button" at bounding box center [99, 183] width 5 height 5
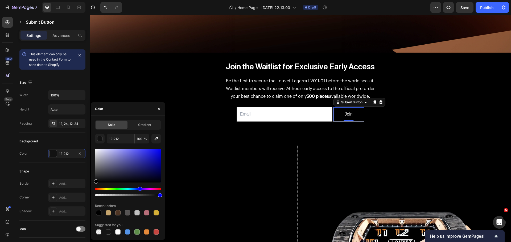
drag, startPoint x: 104, startPoint y: 160, endPoint x: 0, endPoint y: 176, distance: 105.6
click at [89, 191] on div "450 Beta Sections(18) Elements(83) Section Element Hero Section Product Detail …" at bounding box center [45, 129] width 90 height 228
type input "000000"
click at [38, 156] on div "Color 000000" at bounding box center [52, 154] width 66 height 10
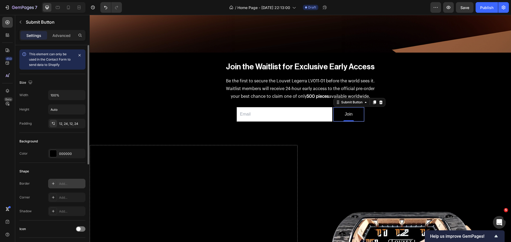
click at [54, 183] on icon at bounding box center [53, 184] width 4 height 4
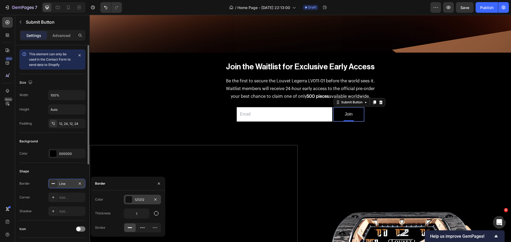
click at [126, 202] on div at bounding box center [128, 199] width 7 height 7
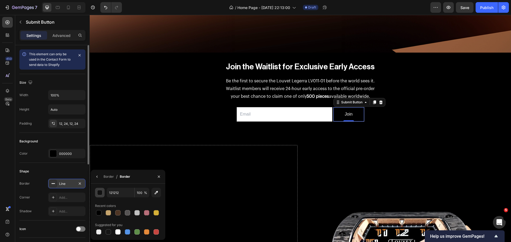
click at [102, 192] on div "button" at bounding box center [99, 193] width 5 height 5
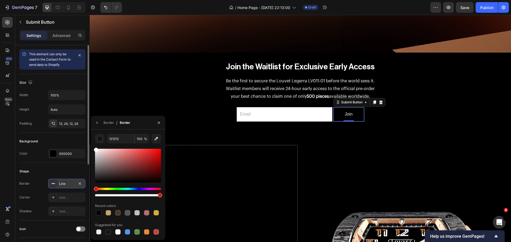
click at [93, 144] on div "121212 100 % Recent colors Suggested for you" at bounding box center [128, 185] width 75 height 102
type input "FFFFFF"
click at [98, 124] on icon "button" at bounding box center [97, 123] width 4 height 4
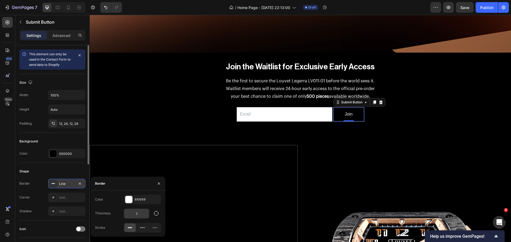
click at [147, 214] on input "1" at bounding box center [136, 214] width 25 height 10
type input "2"
click at [51, 171] on div "Shape" at bounding box center [52, 171] width 66 height 9
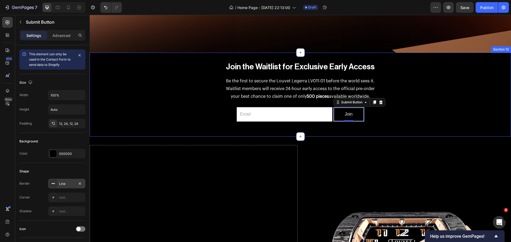
click at [436, 109] on div "Join the Waitlist for Exclusive Early Access Heading Be the first to secure the…" at bounding box center [300, 94] width 421 height 67
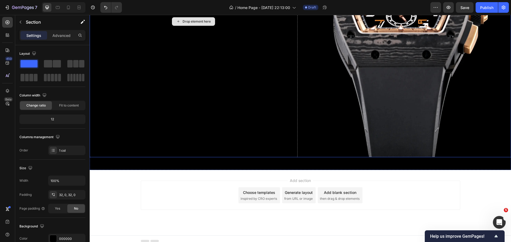
scroll to position [610, 0]
